Goal: Information Seeking & Learning: Learn about a topic

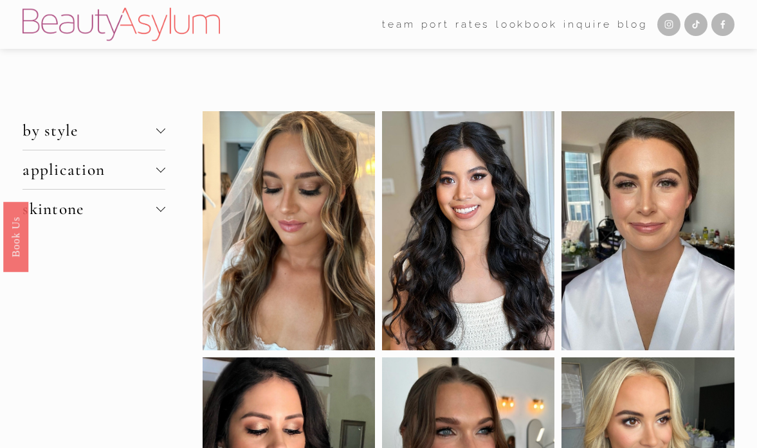
click at [92, 135] on span "by style" at bounding box center [90, 130] width 134 height 19
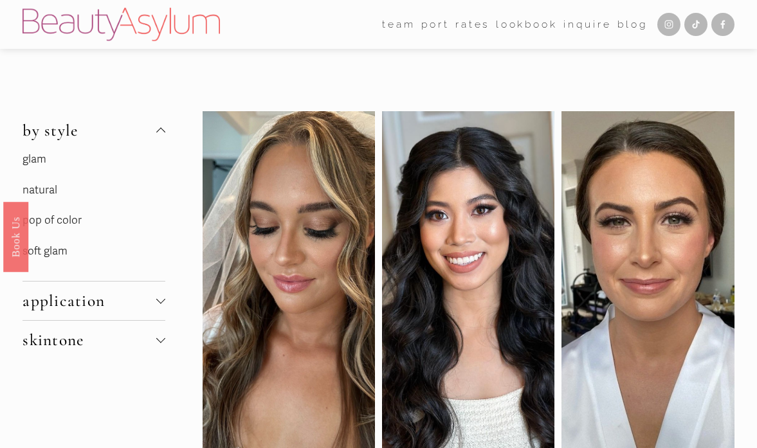
click at [40, 160] on link "glam" at bounding box center [35, 159] width 24 height 14
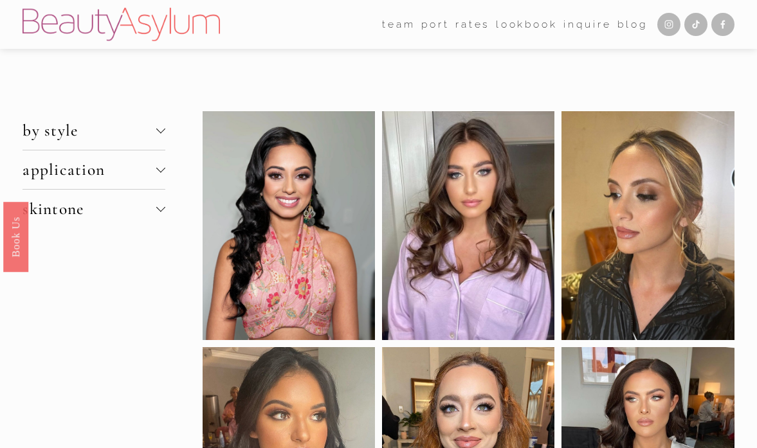
click at [96, 131] on span "by style" at bounding box center [90, 130] width 134 height 19
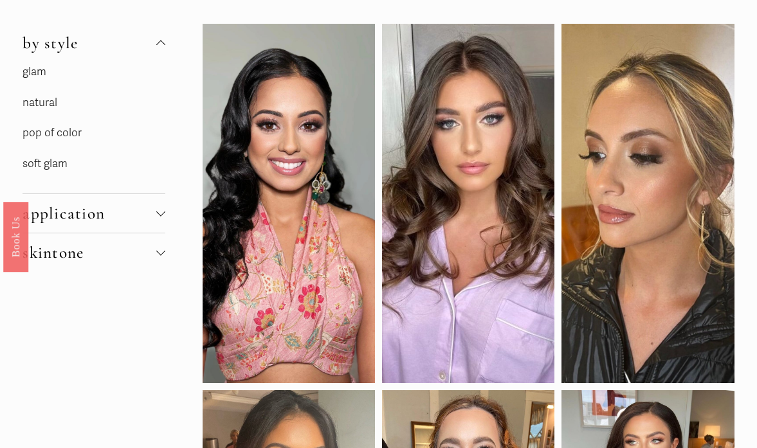
scroll to position [96, 0]
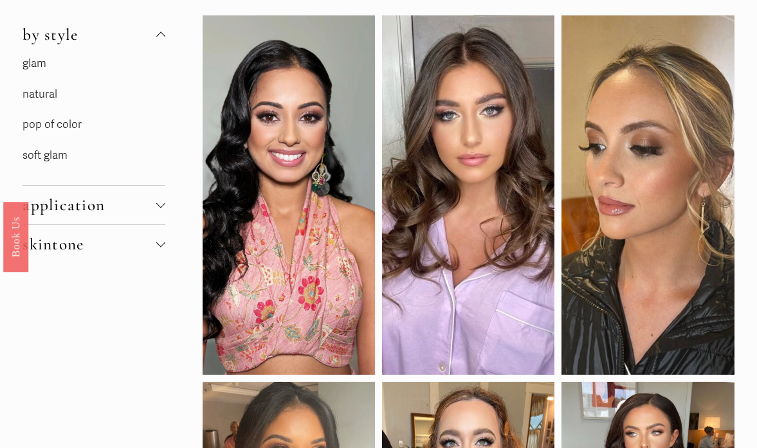
click at [62, 159] on link "soft glam" at bounding box center [45, 156] width 45 height 14
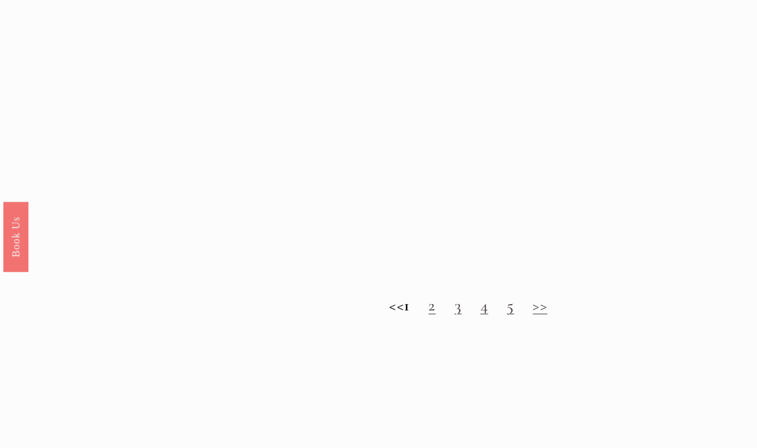
scroll to position [1047, 0]
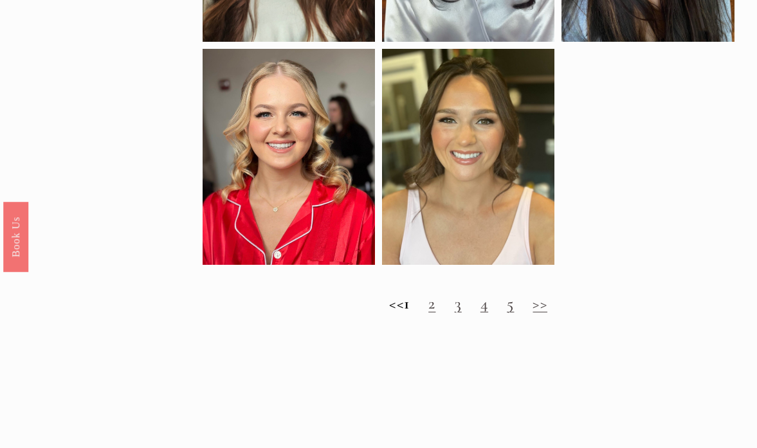
click at [438, 304] on h2 "<< 1 2 3 4 5 >>" at bounding box center [469, 304] width 532 height 19
click at [435, 307] on link "2" at bounding box center [431, 303] width 7 height 19
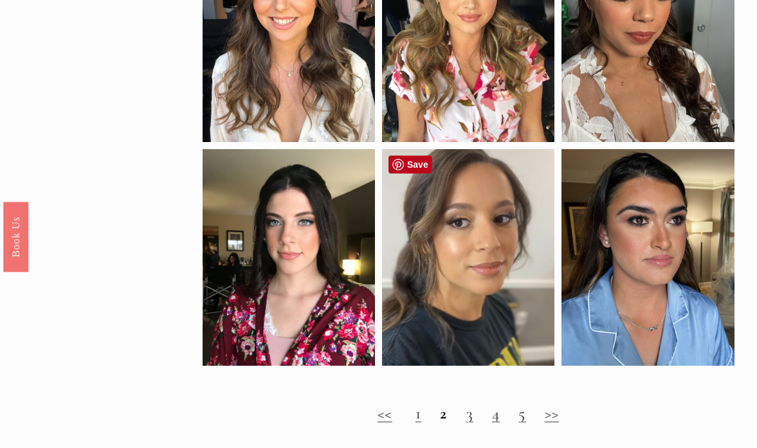
scroll to position [857, 0]
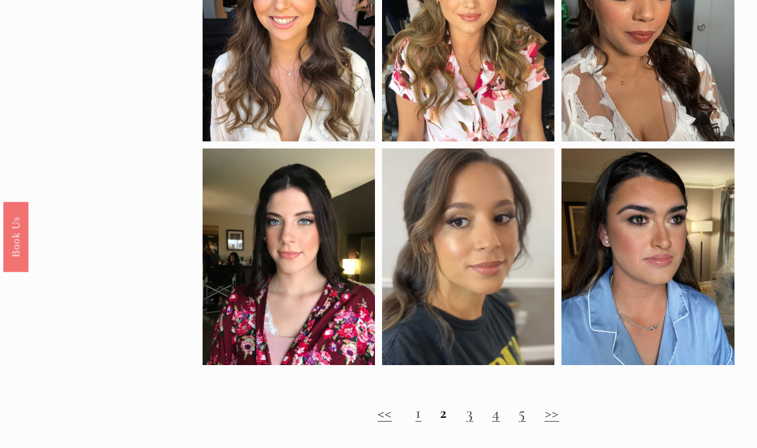
click at [469, 418] on link "3" at bounding box center [469, 412] width 7 height 19
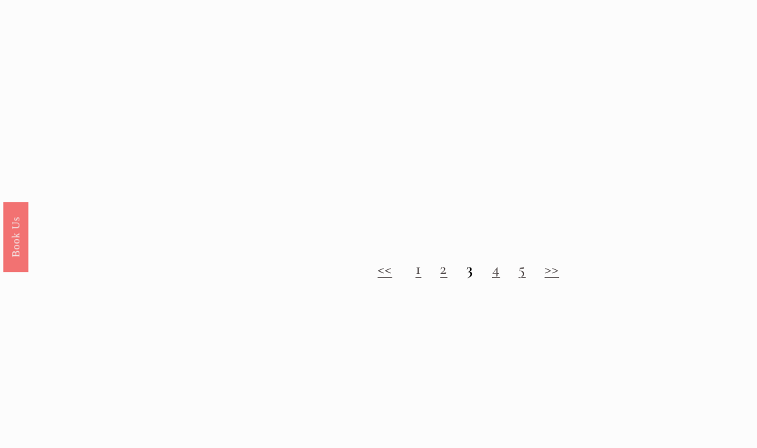
scroll to position [1093, 0]
